Goal: Information Seeking & Learning: Learn about a topic

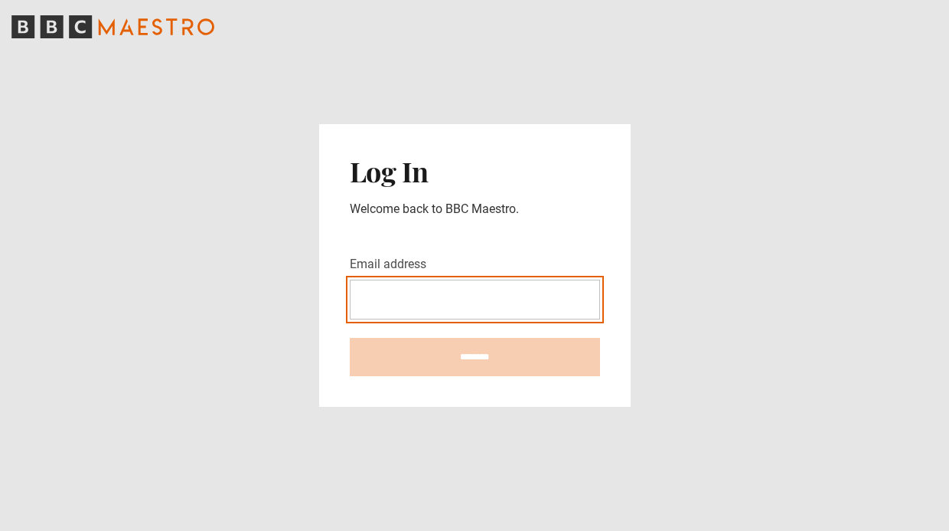
type input "**********"
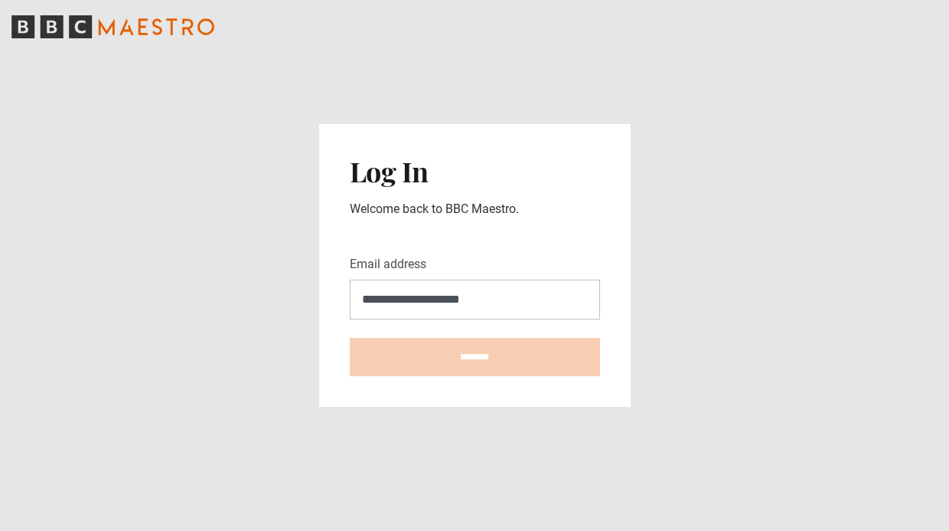
click at [475, 356] on input "********" at bounding box center [475, 357] width 250 height 38
type input "**********"
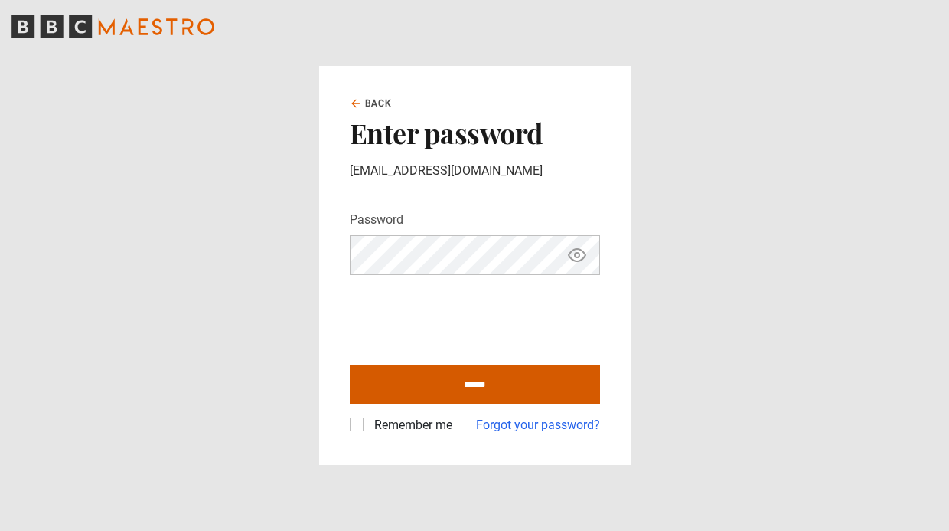
click at [433, 390] on input "******" at bounding box center [475, 384] width 250 height 38
type input "**********"
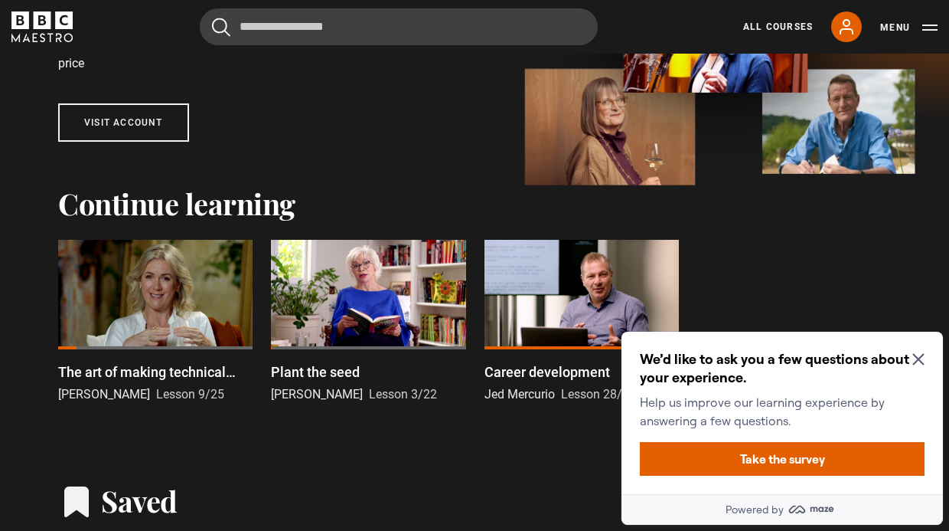
scroll to position [233, 0]
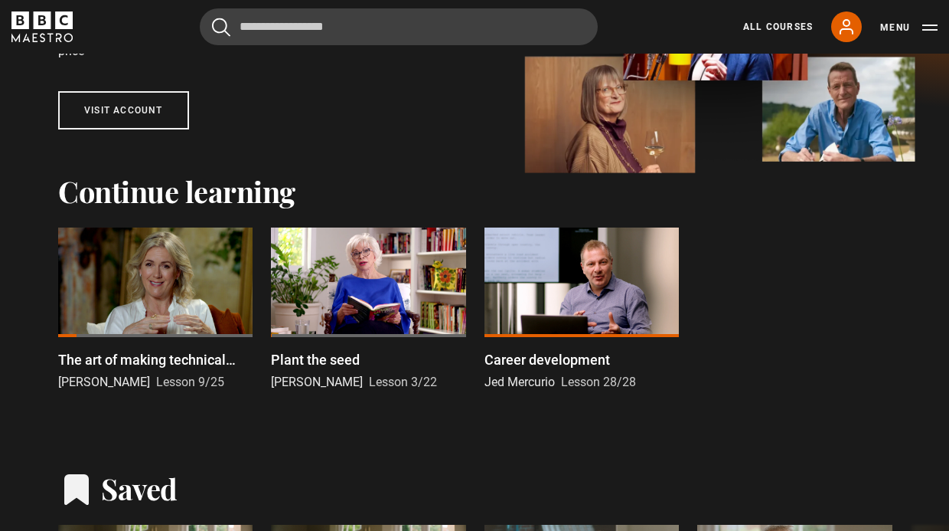
click at [224, 307] on div at bounding box center [155, 281] width 194 height 109
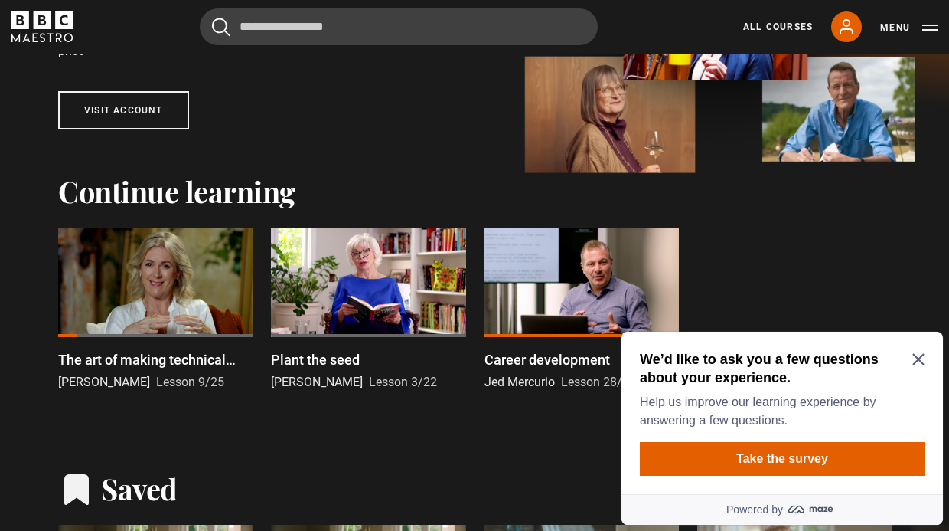
click at [227, 314] on div at bounding box center [155, 281] width 194 height 109
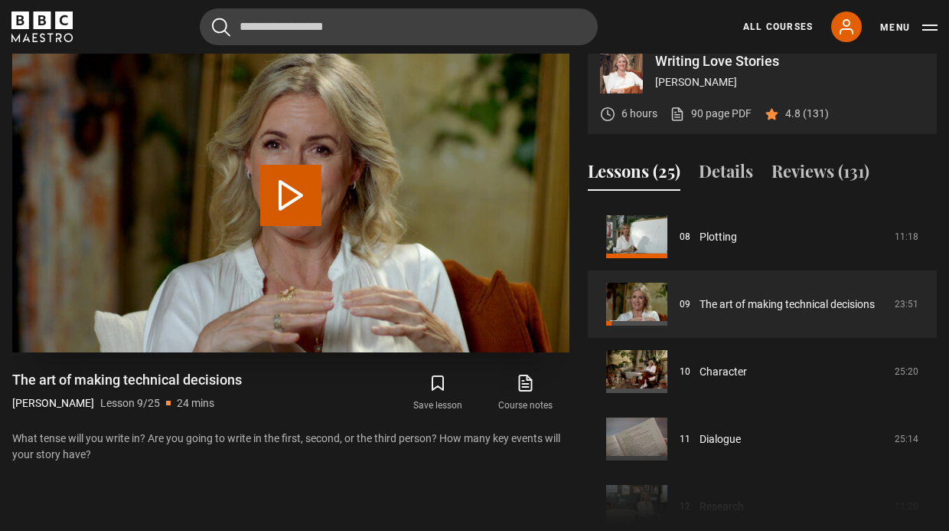
scroll to position [680, 0]
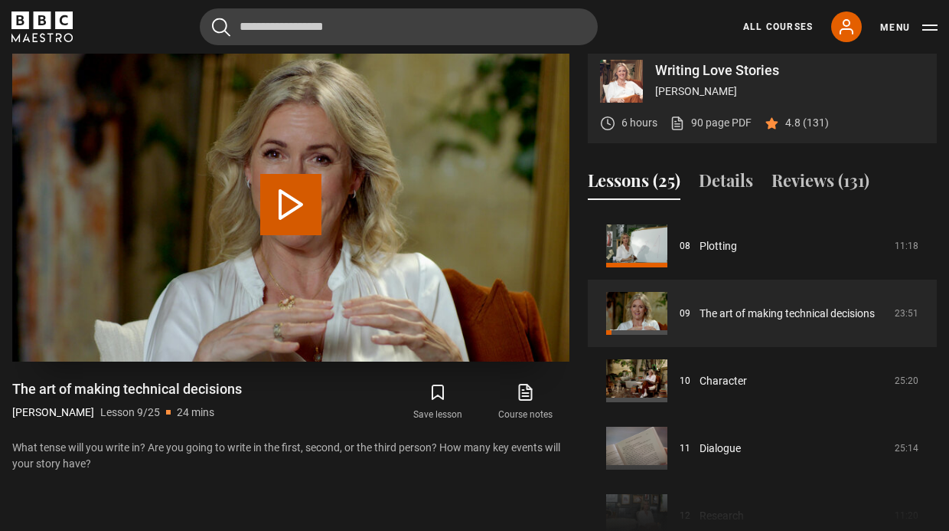
click at [288, 188] on button "Play Lesson The art of making technical decisions" at bounding box center [290, 204] width 61 height 61
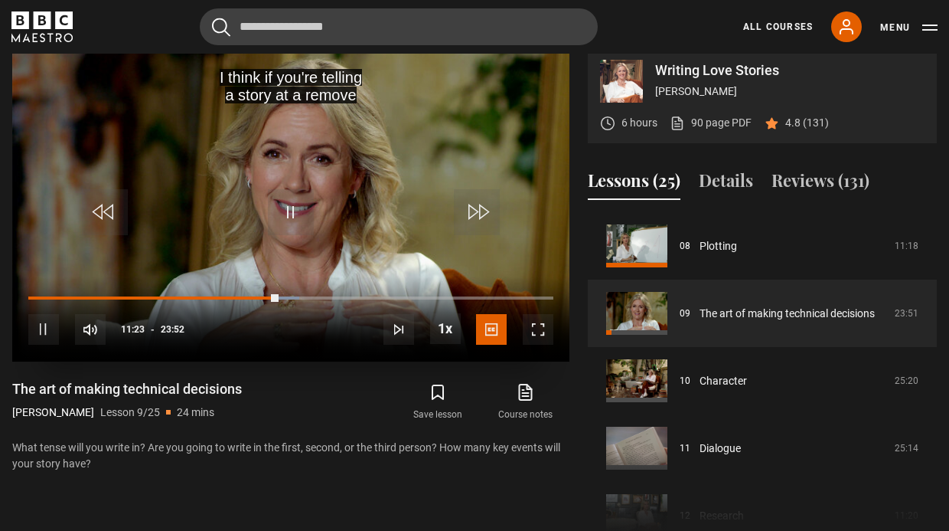
click at [46, 325] on span "Video Player" at bounding box center [43, 329] width 31 height 31
click at [43, 325] on span "Video Player" at bounding box center [43, 329] width 31 height 31
click at [290, 211] on span "Video Player" at bounding box center [291, 212] width 46 height 46
drag, startPoint x: 495, startPoint y: 39, endPoint x: 295, endPoint y: 206, distance: 260.4
click at [295, 206] on span "Video Player" at bounding box center [291, 212] width 46 height 46
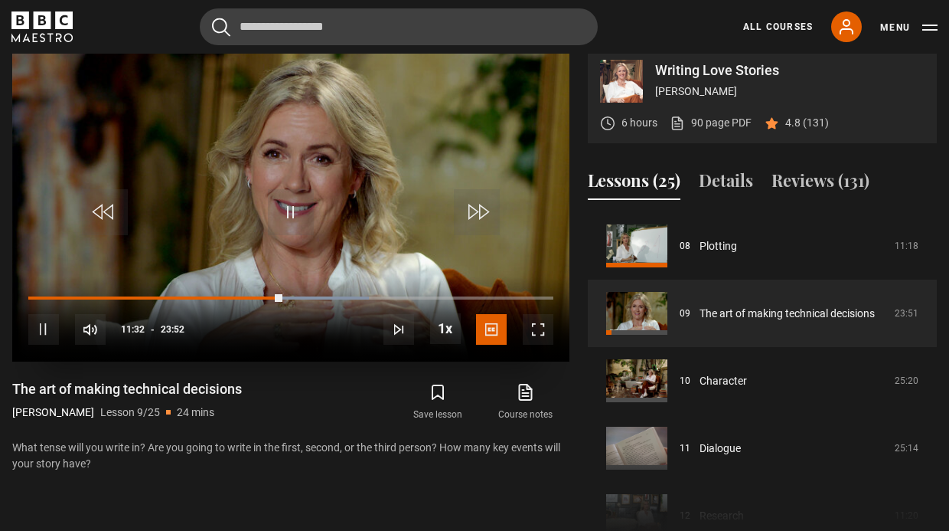
click at [297, 205] on span "Video Player" at bounding box center [291, 212] width 46 height 46
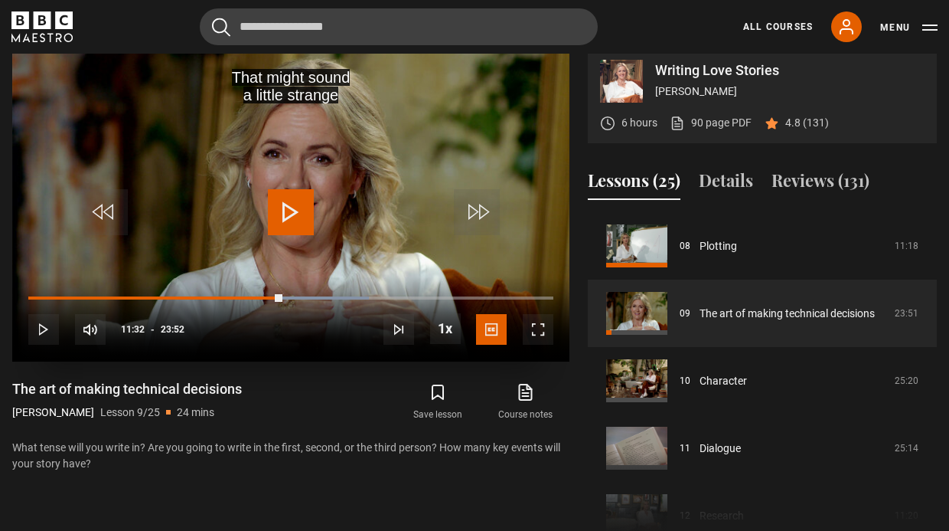
click at [297, 205] on span "Video Player" at bounding box center [291, 212] width 46 height 46
click at [288, 202] on span "Video Player" at bounding box center [291, 212] width 46 height 46
click at [288, 217] on span "Video Player" at bounding box center [291, 212] width 46 height 46
click at [289, 216] on span "Video Player" at bounding box center [291, 212] width 46 height 46
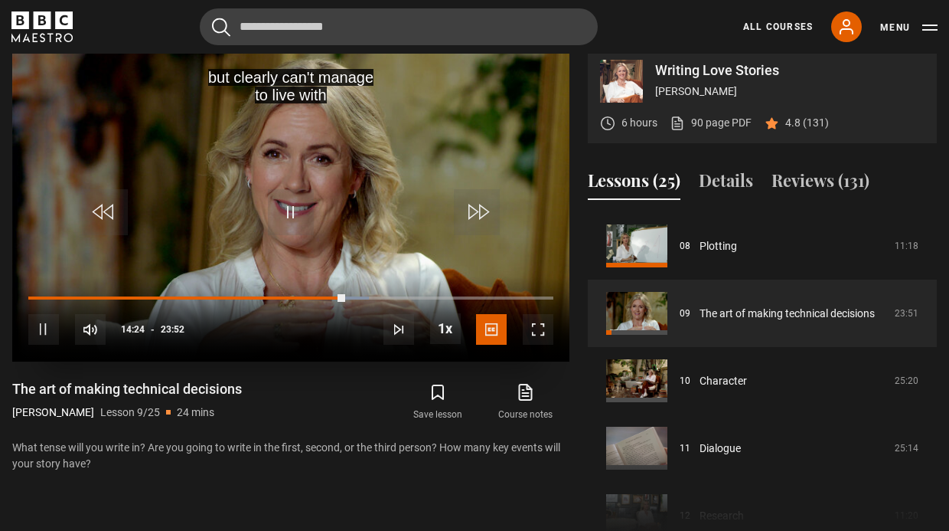
click at [292, 215] on span "Video Player" at bounding box center [291, 212] width 46 height 46
click at [290, 208] on span "Video Player" at bounding box center [291, 212] width 46 height 46
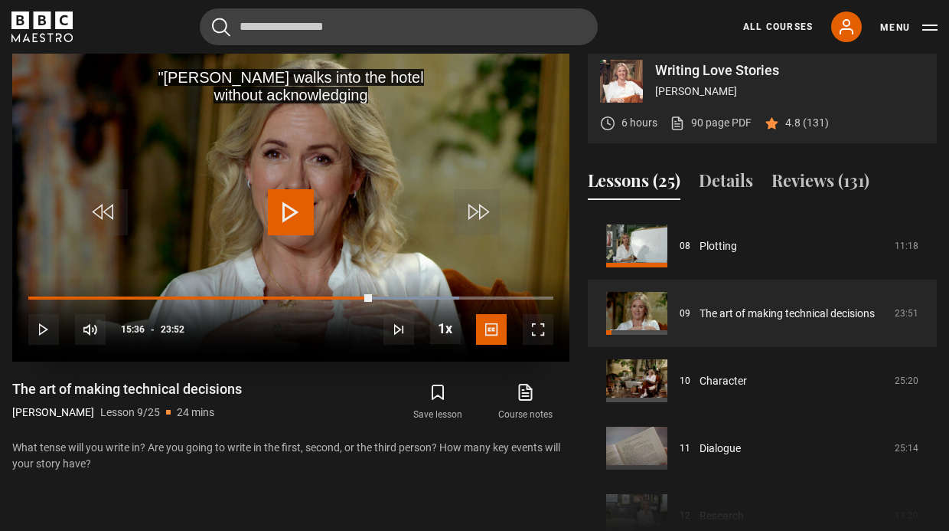
click at [290, 208] on span "Video Player" at bounding box center [291, 212] width 46 height 46
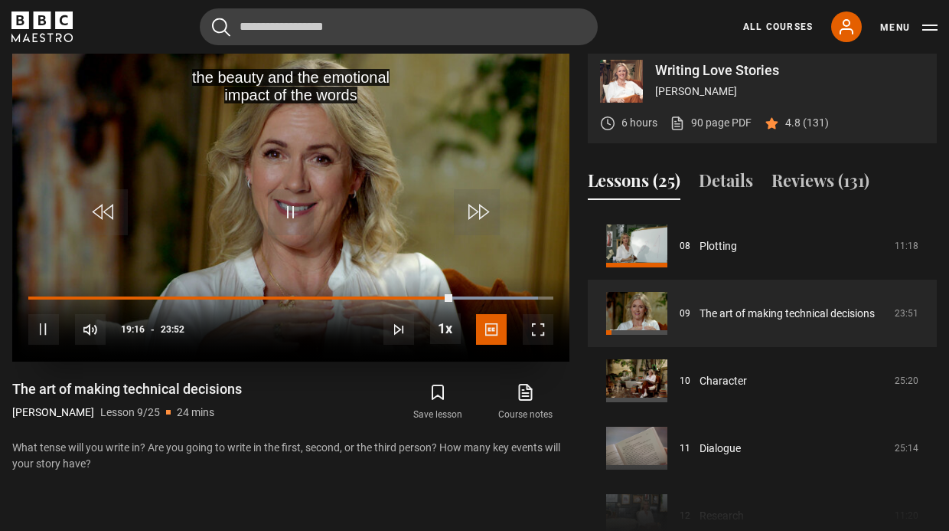
click at [292, 192] on span "Video Player" at bounding box center [291, 212] width 46 height 46
click at [289, 208] on span "Video Player" at bounding box center [291, 212] width 46 height 46
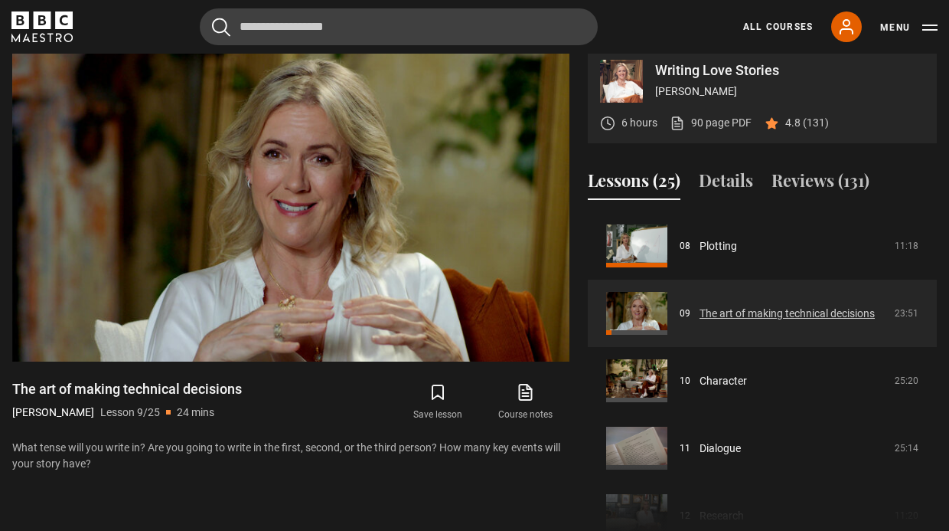
scroll to position [576, 0]
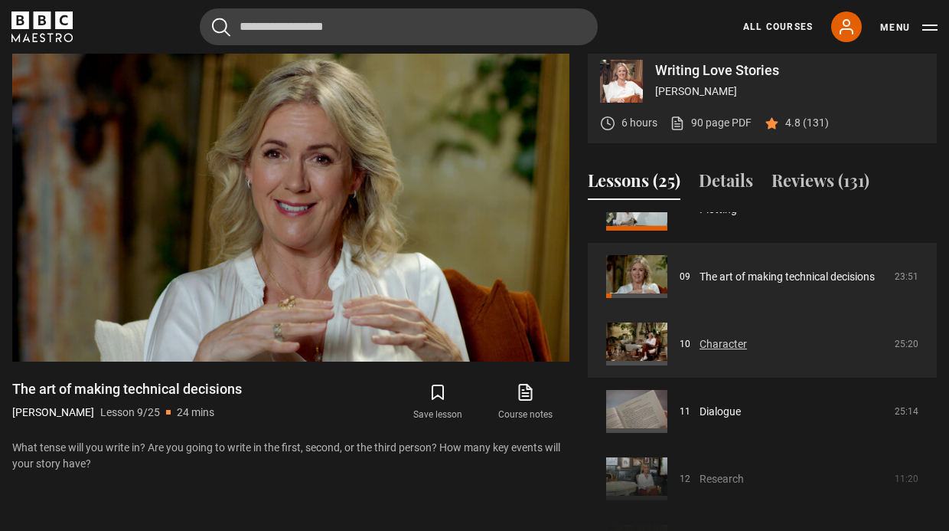
click at [709, 341] on link "Character" at bounding box center [723, 344] width 47 height 16
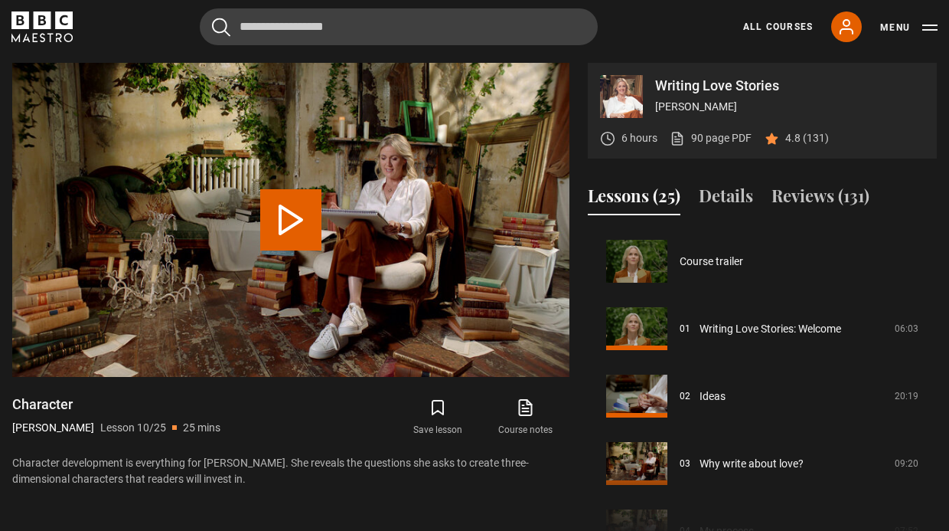
scroll to position [606, 0]
